Goal: Obtain resource: Download file/media

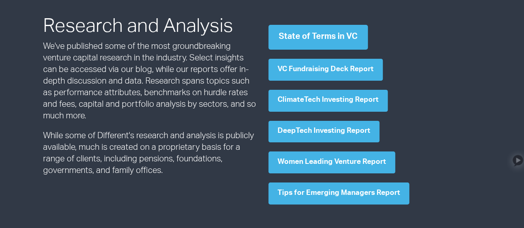
scroll to position [497, 0]
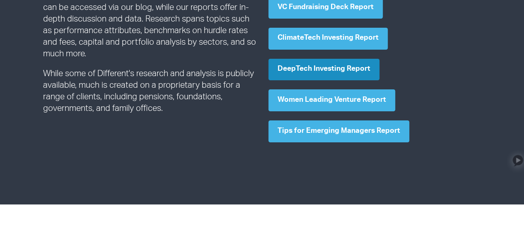
click at [301, 71] on link "DeepTech Investing Report" at bounding box center [323, 70] width 111 height 22
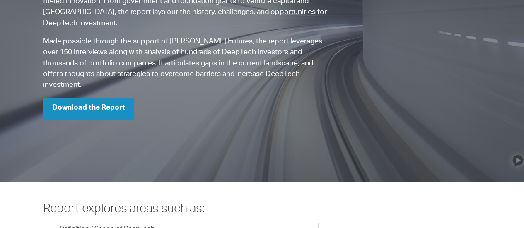
scroll to position [6839, 0]
click at [82, 98] on link "Download the Report" at bounding box center [88, 109] width 91 height 22
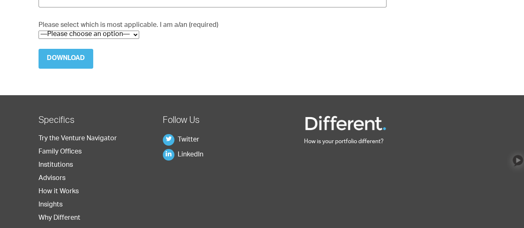
scroll to position [248, 0]
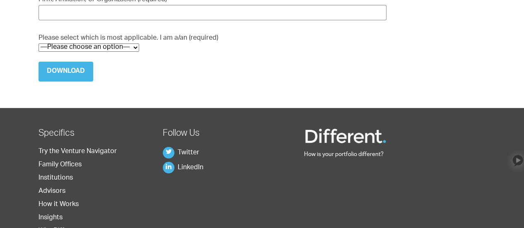
click at [79, 46] on select "—Please choose an option— Institutional Investor Individual Investor Family Off…" at bounding box center [88, 47] width 101 height 8
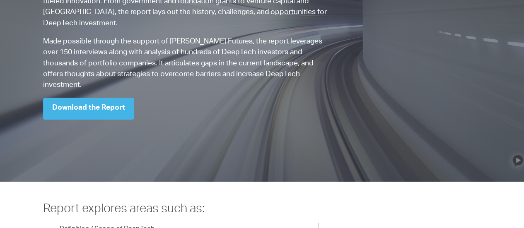
scroll to position [6839, 0]
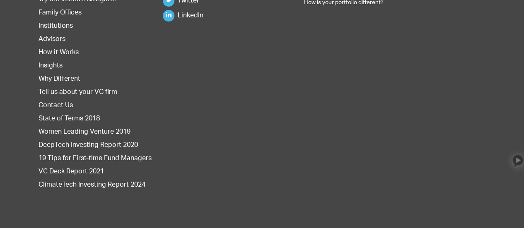
scroll to position [1364, 0]
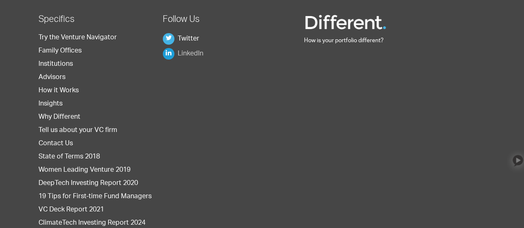
click at [196, 53] on link "LinkedIn" at bounding box center [183, 54] width 41 height 7
